Goal: Information Seeking & Learning: Learn about a topic

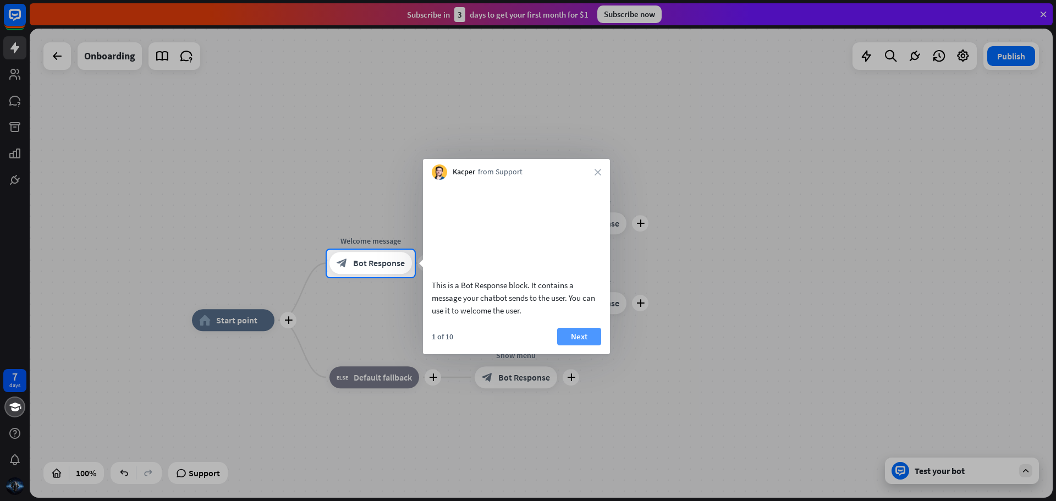
click at [584, 345] on button "Next" at bounding box center [579, 337] width 44 height 18
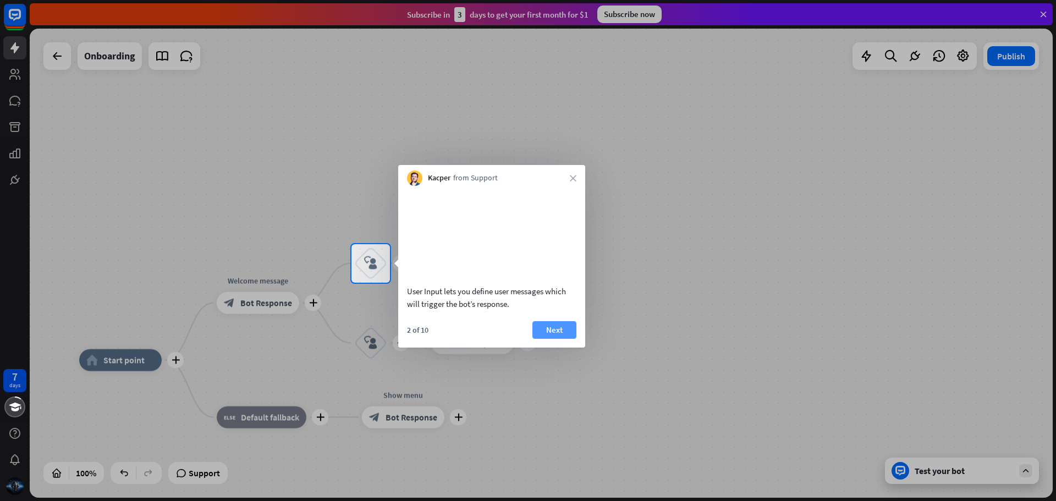
click at [569, 339] on button "Next" at bounding box center [554, 330] width 44 height 18
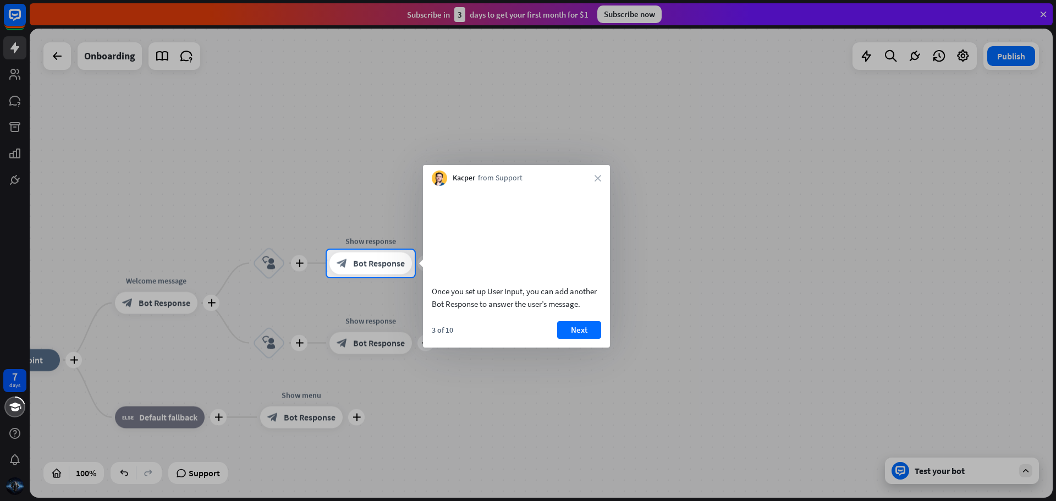
click at [569, 339] on button "Next" at bounding box center [579, 330] width 44 height 18
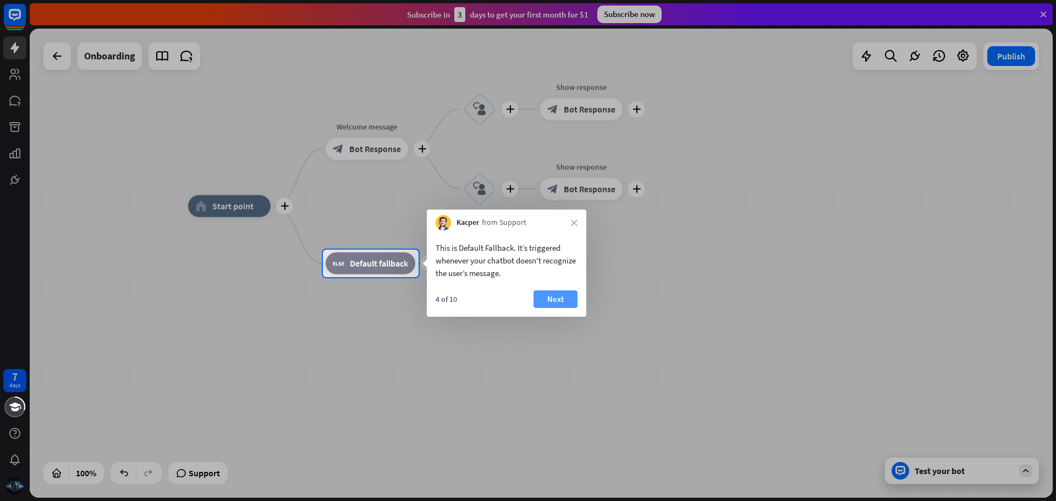
click at [559, 300] on button "Next" at bounding box center [555, 299] width 44 height 18
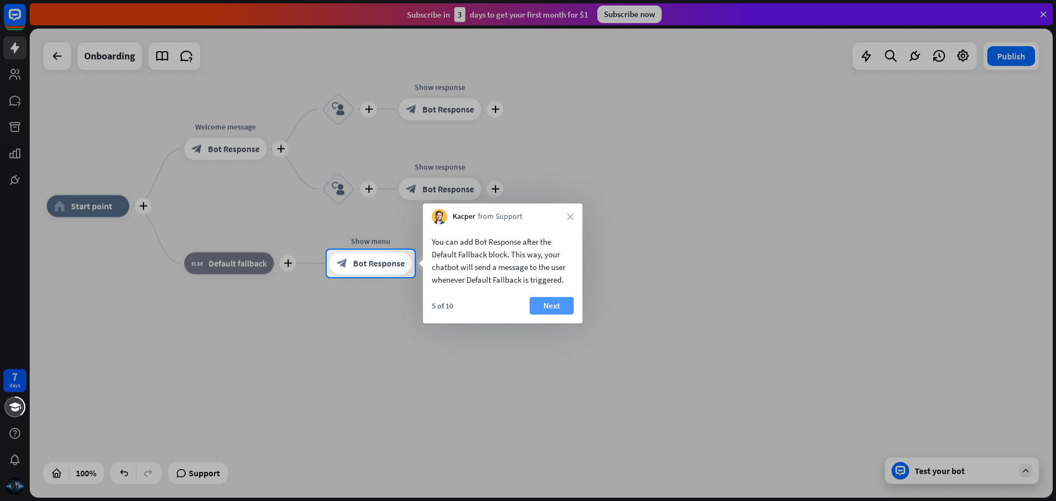
click at [565, 304] on button "Next" at bounding box center [551, 306] width 44 height 18
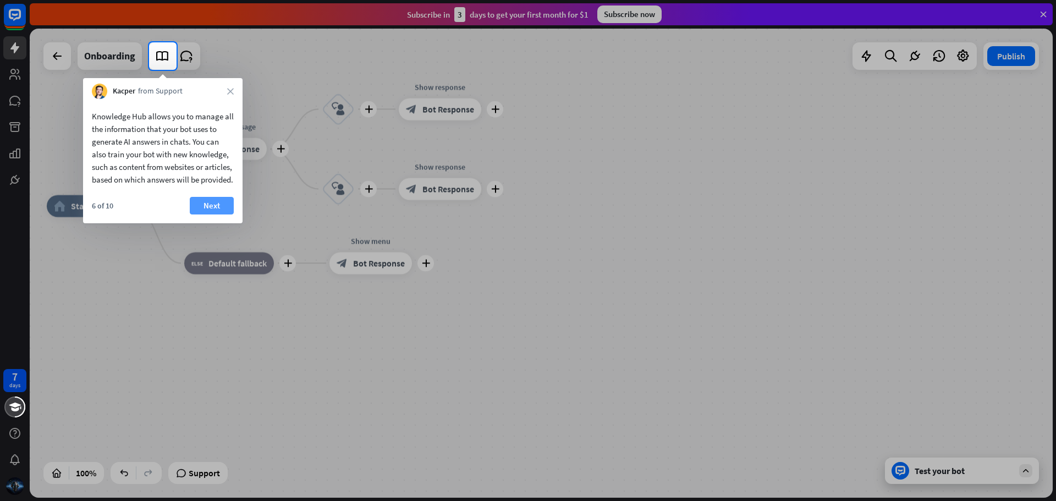
click at [216, 214] on button "Next" at bounding box center [212, 206] width 44 height 18
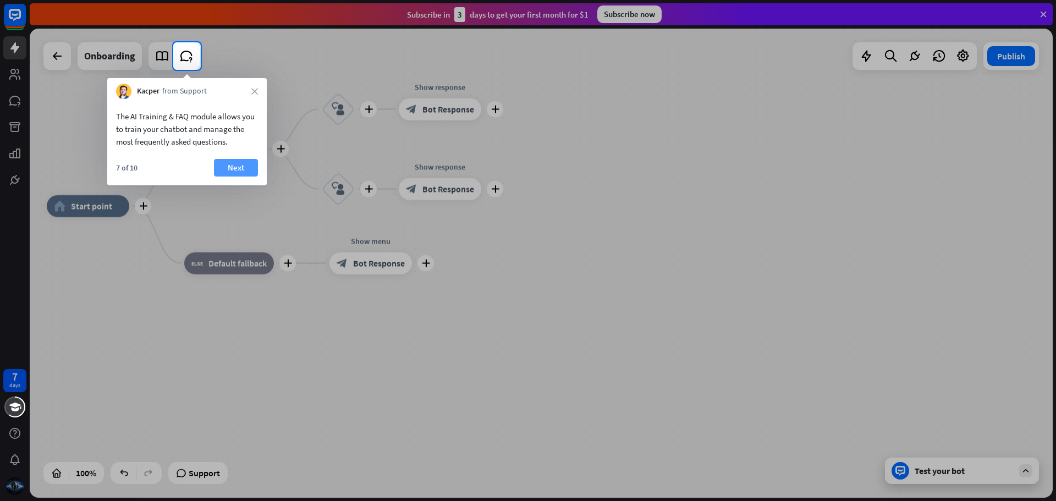
click at [229, 174] on button "Next" at bounding box center [236, 168] width 44 height 18
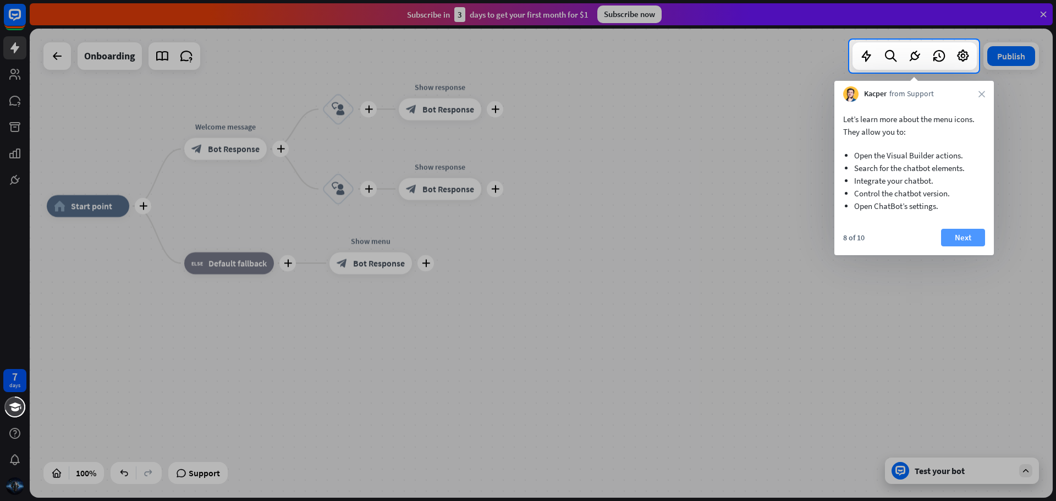
click at [977, 237] on button "Next" at bounding box center [963, 238] width 44 height 18
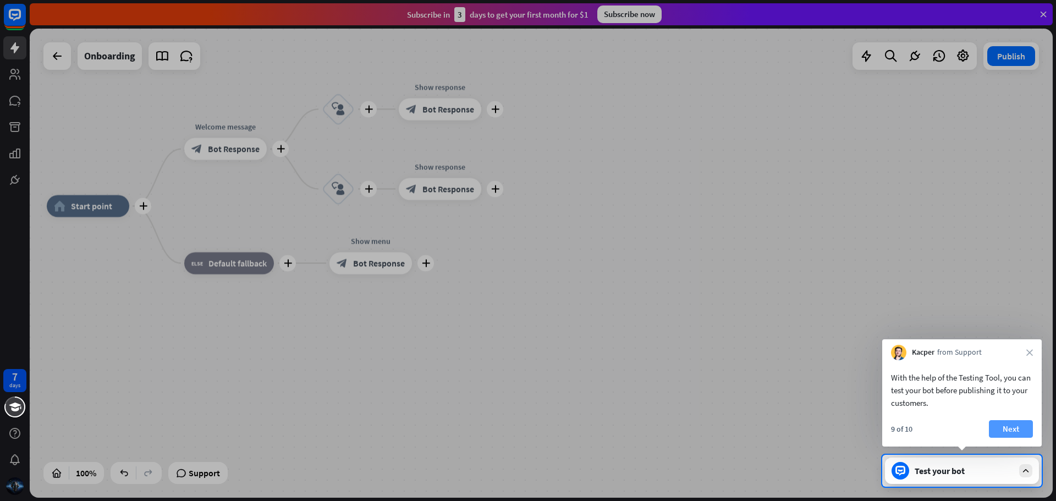
click at [1013, 426] on button "Next" at bounding box center [1010, 429] width 44 height 18
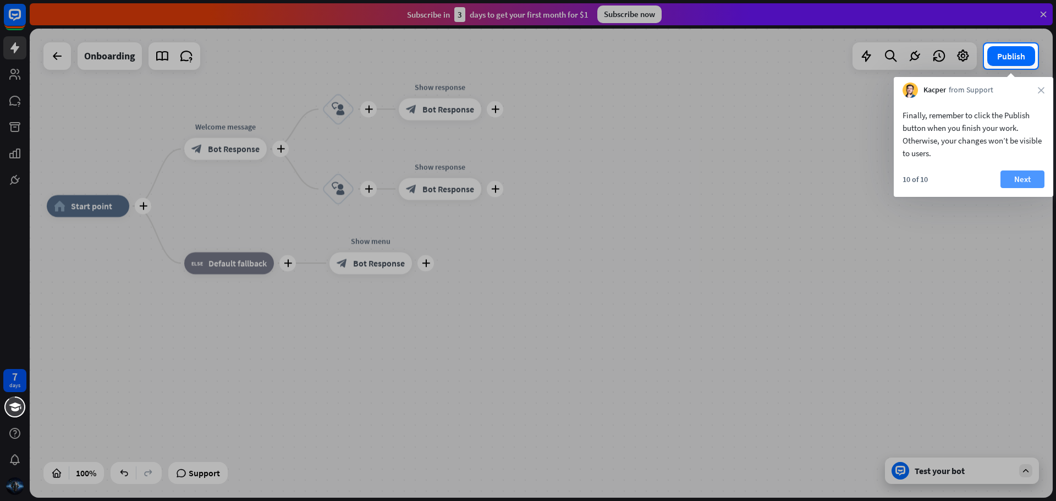
click at [1009, 183] on button "Next" at bounding box center [1022, 179] width 44 height 18
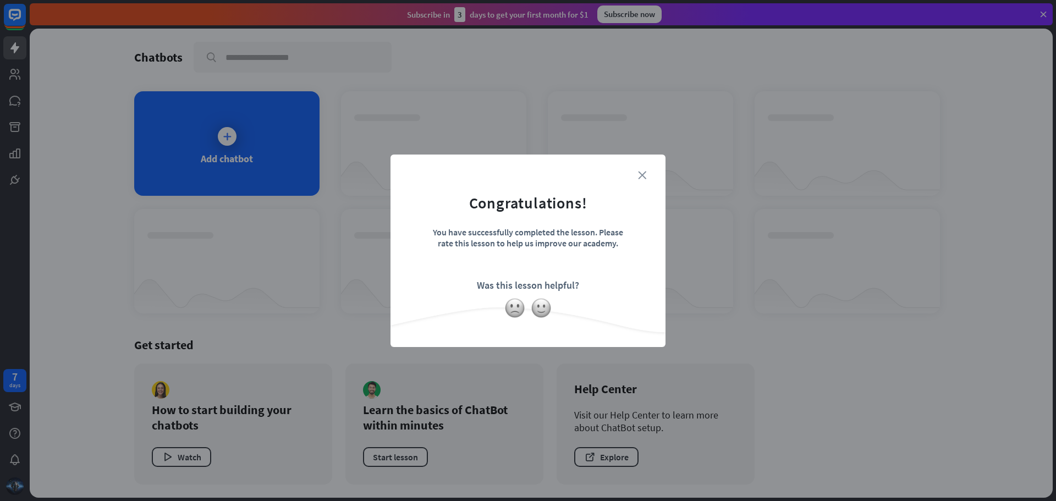
click at [642, 174] on icon "close" at bounding box center [642, 175] width 8 height 8
